Goal: Task Accomplishment & Management: Manage account settings

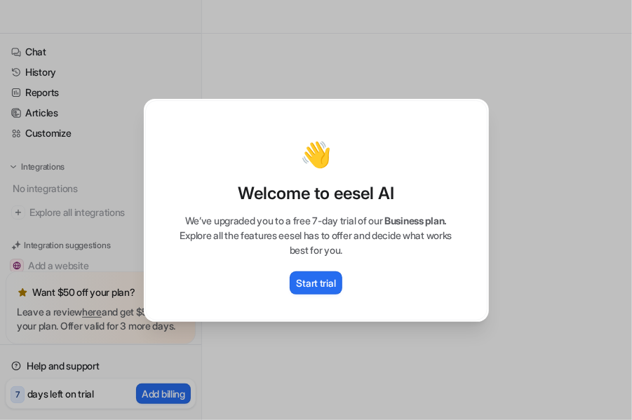
click at [419, 275] on div "Start trial" at bounding box center [316, 282] width 313 height 23
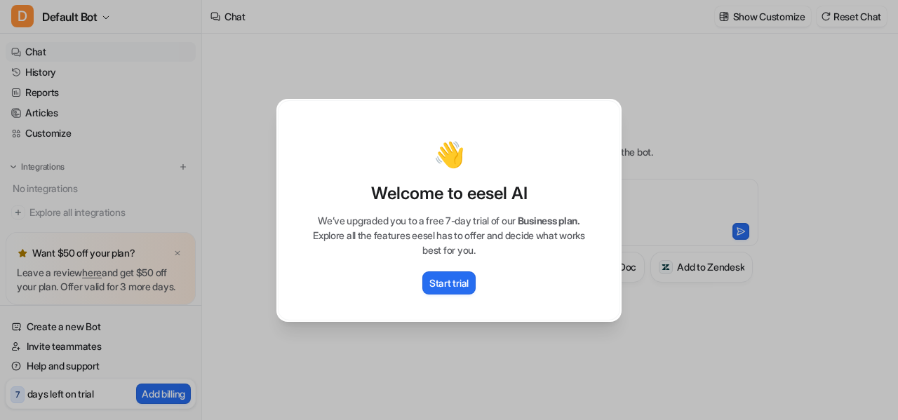
type textarea "**********"
